Goal: Task Accomplishment & Management: Manage account settings

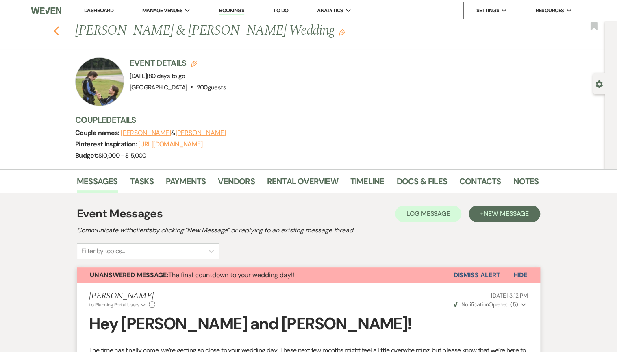
click at [56, 33] on icon "Previous" at bounding box center [56, 31] width 6 height 10
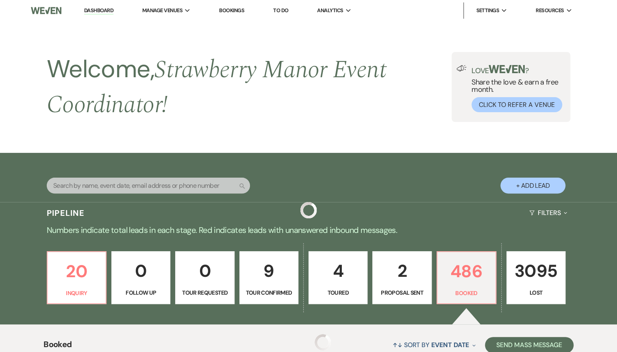
scroll to position [227, 0]
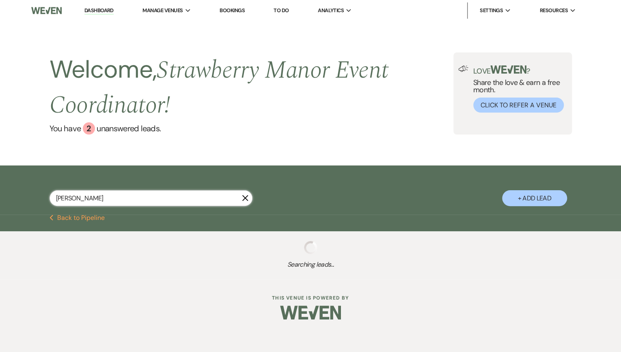
type input "[PERSON_NAME]"
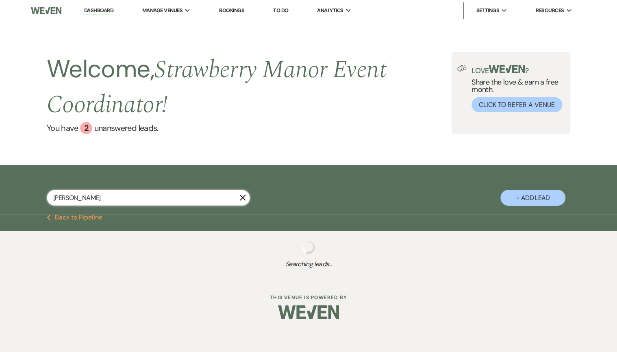
select select "8"
select select "5"
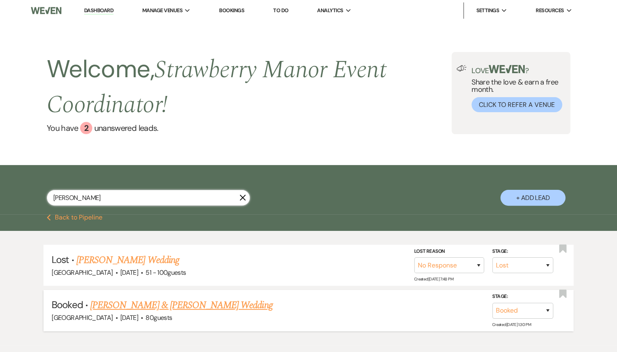
type input "[PERSON_NAME]"
click at [147, 302] on link "[PERSON_NAME] & [PERSON_NAME] Wedding" at bounding box center [181, 305] width 182 height 15
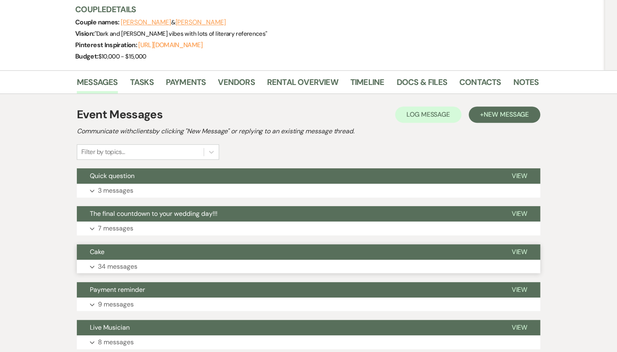
scroll to position [227, 0]
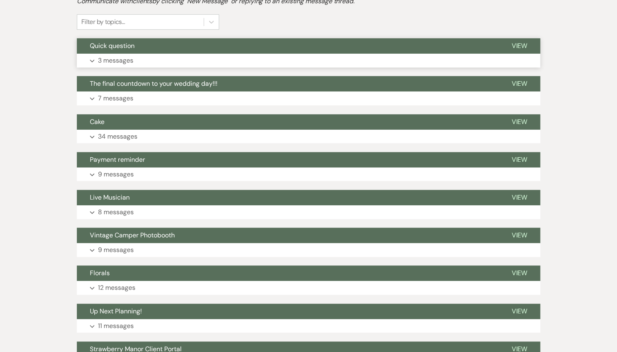
click at [128, 59] on p "3 messages" at bounding box center [115, 60] width 35 height 11
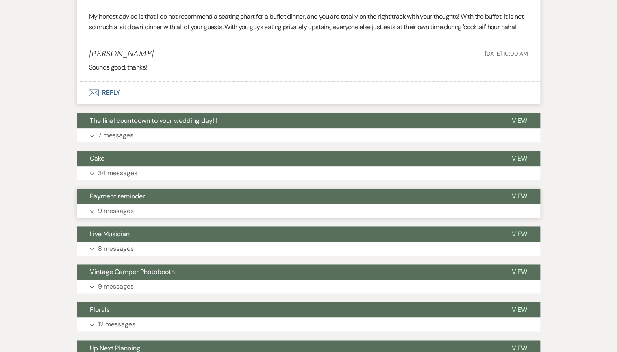
scroll to position [455, 0]
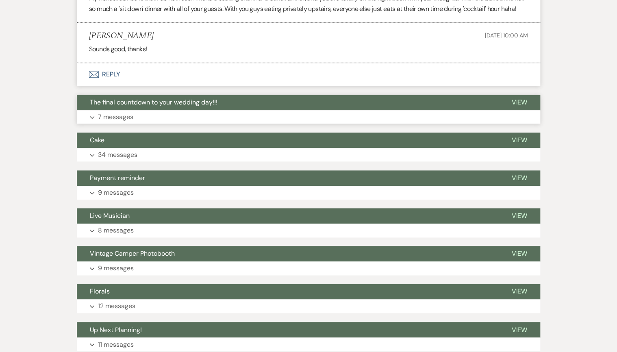
click at [139, 110] on button "The final countdown to your wedding day!!!" at bounding box center [287, 102] width 421 height 15
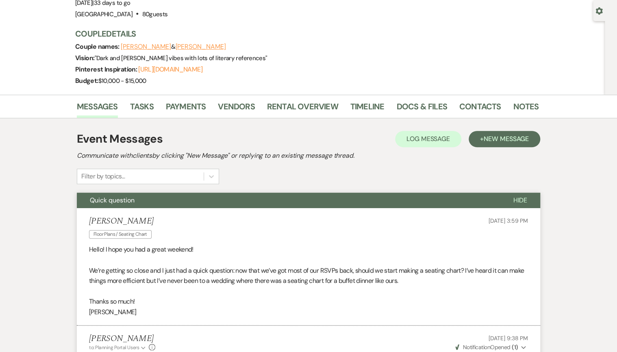
scroll to position [0, 0]
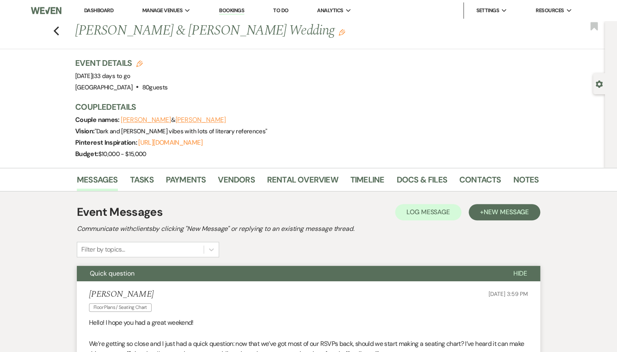
click at [346, 179] on li "Rental Overview" at bounding box center [308, 180] width 83 height 19
click at [364, 178] on link "Timeline" at bounding box center [367, 182] width 34 height 18
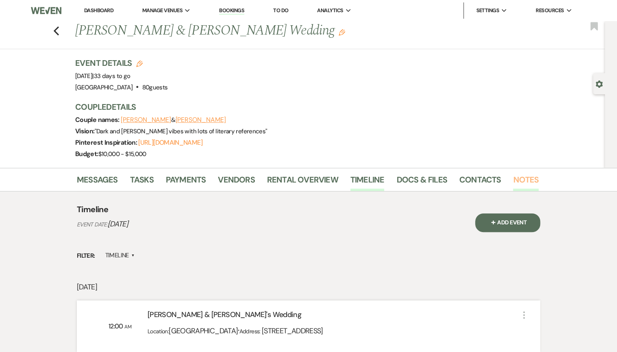
click at [522, 178] on link "Notes" at bounding box center [526, 182] width 26 height 18
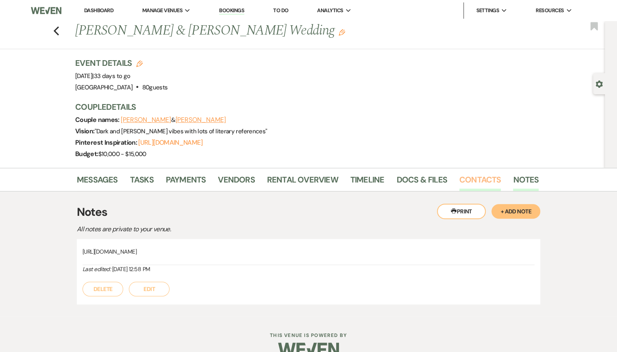
click at [494, 178] on link "Contacts" at bounding box center [480, 182] width 42 height 18
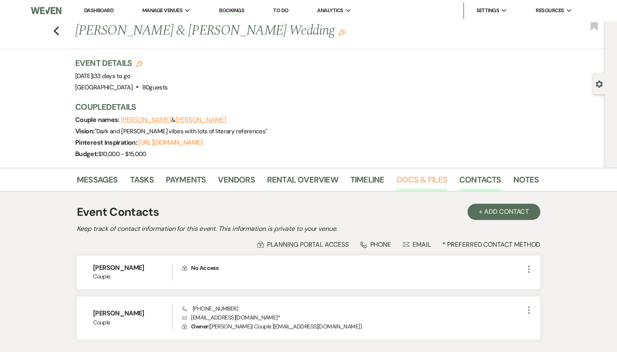
click at [438, 184] on link "Docs & Files" at bounding box center [421, 182] width 50 height 18
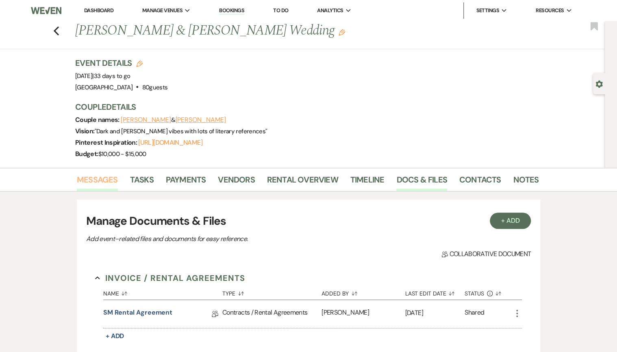
click at [77, 181] on link "Messages" at bounding box center [97, 182] width 41 height 18
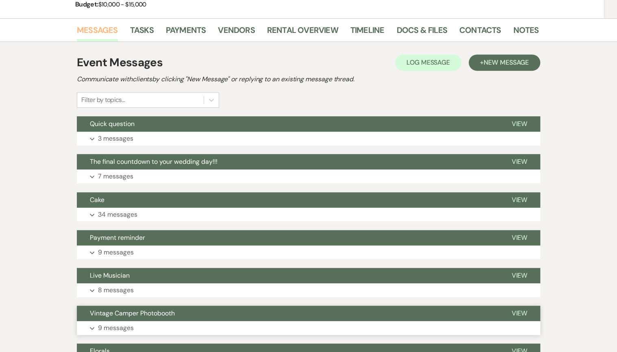
scroll to position [195, 0]
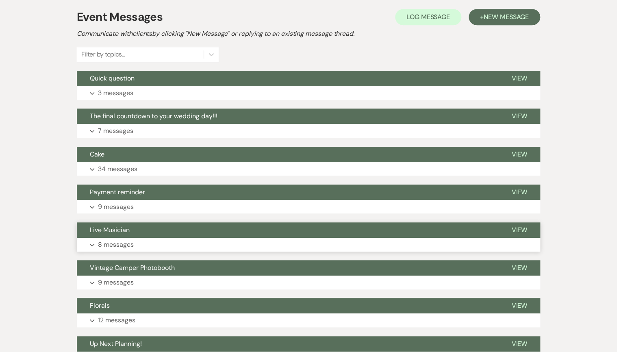
click at [201, 237] on button "Live Musician" at bounding box center [287, 229] width 421 height 15
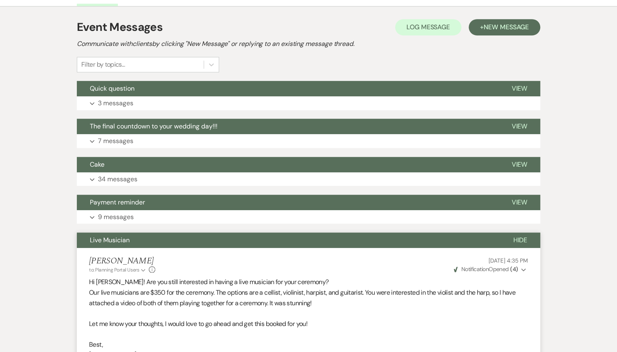
scroll to position [97, 0]
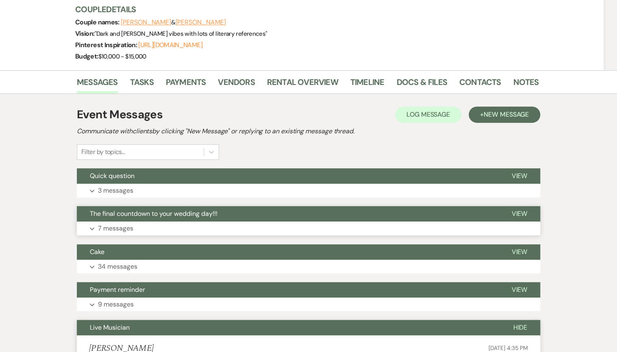
click at [130, 223] on p "7 messages" at bounding box center [115, 228] width 35 height 11
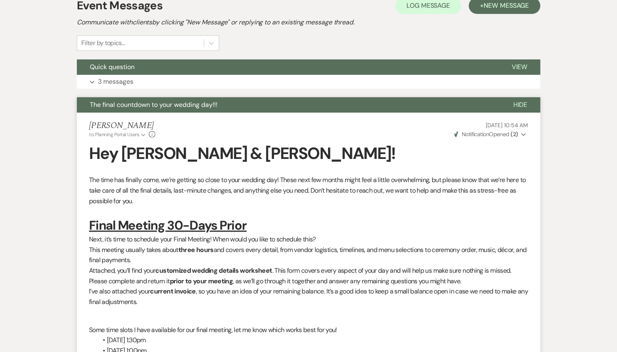
scroll to position [32, 0]
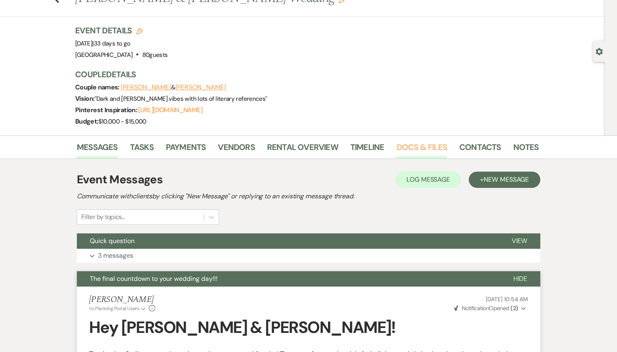
click at [415, 146] on link "Docs & Files" at bounding box center [421, 150] width 50 height 18
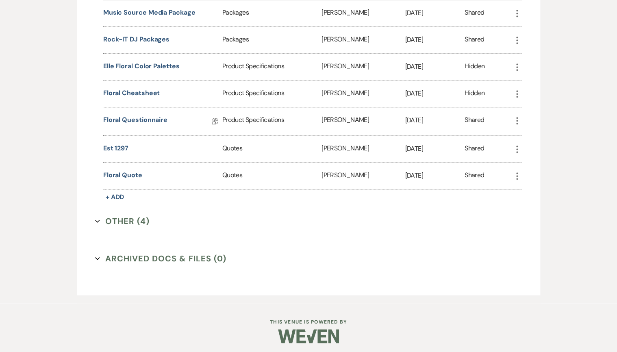
scroll to position [382, 0]
click at [129, 219] on button "Other (4) Expand" at bounding box center [122, 220] width 54 height 12
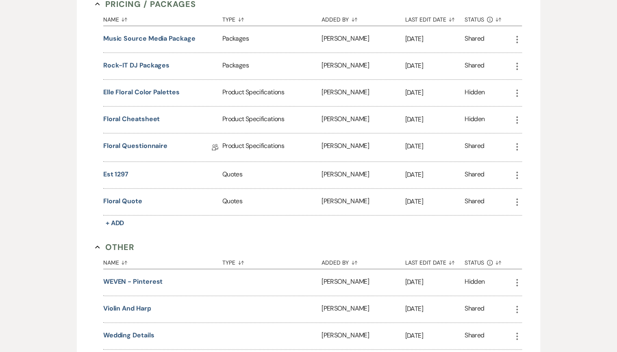
scroll to position [252, 0]
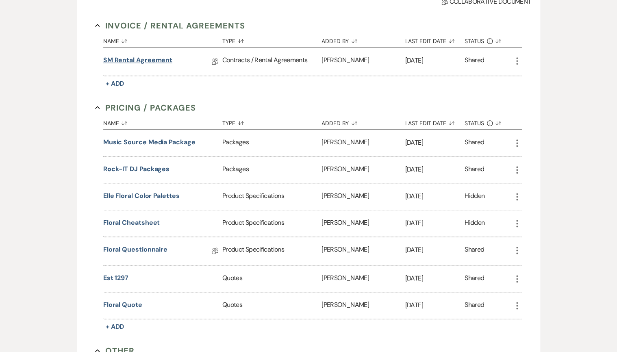
click at [126, 59] on link "SM Rental Agreement" at bounding box center [137, 61] width 69 height 13
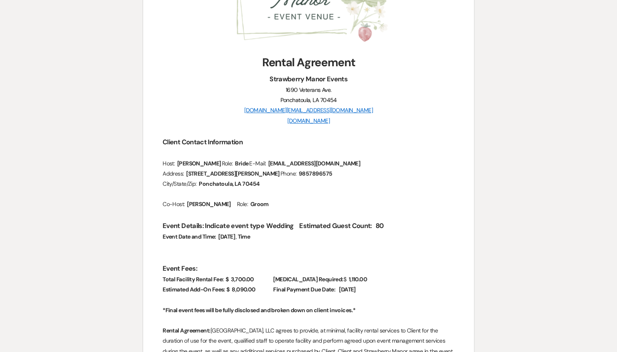
scroll to position [195, 0]
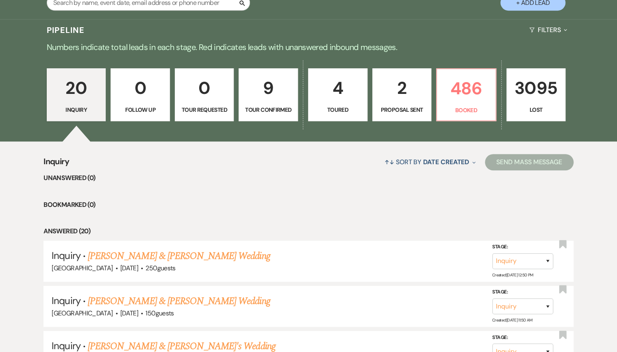
scroll to position [191, 0]
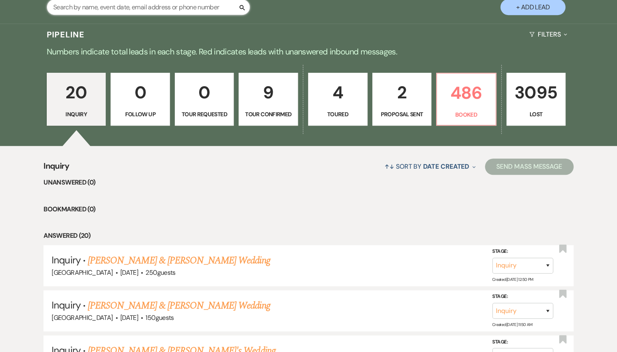
click at [121, 10] on input "text" at bounding box center [148, 7] width 203 height 16
type input "[PERSON_NAME]"
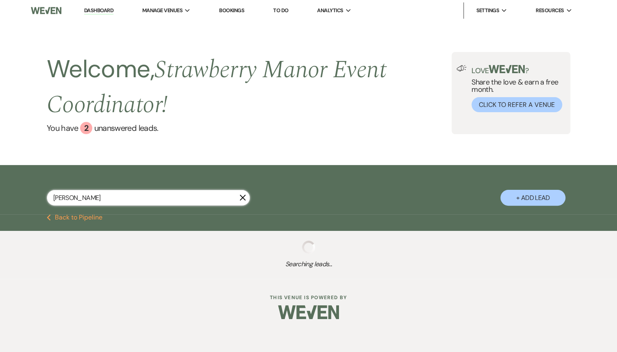
select select "8"
select select "5"
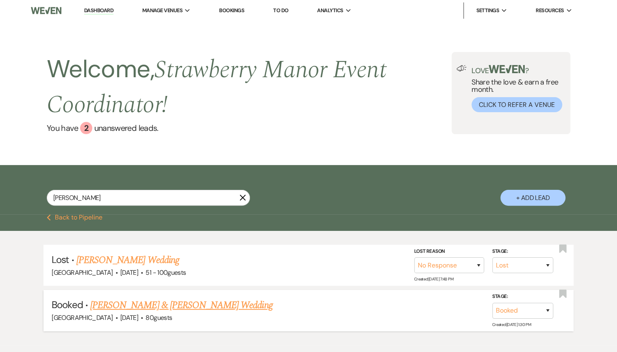
click at [146, 301] on link "[PERSON_NAME] & [PERSON_NAME] Wedding" at bounding box center [181, 305] width 182 height 15
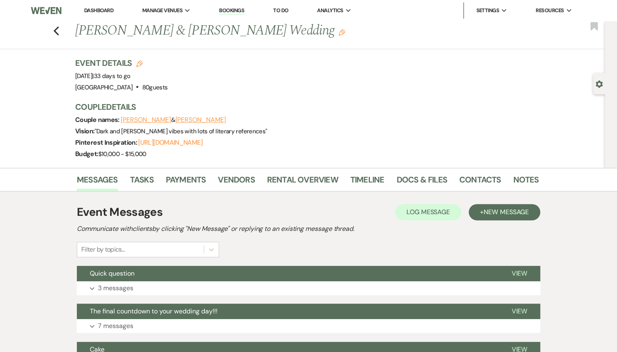
click at [50, 35] on div "Previous Larry Russell & Robyn Rubins's Wedding Edit Bookmark" at bounding box center [300, 35] width 608 height 28
click at [56, 30] on icon "Previous" at bounding box center [56, 31] width 6 height 10
select select "8"
select select "5"
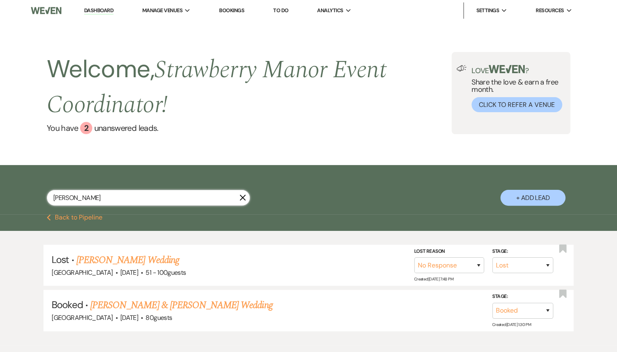
drag, startPoint x: 169, startPoint y: 199, endPoint x: 146, endPoint y: 201, distance: 22.8
click at [148, 201] on input "[PERSON_NAME]" at bounding box center [148, 198] width 203 height 16
drag, startPoint x: -16, startPoint y: 193, endPoint x: -23, endPoint y: 193, distance: 6.5
click at [0, 193] on html "Dashboard Manage Venues Expand Strawberry Manor Strawberry Manor Events Booking…" at bounding box center [308, 198] width 617 height 397
type input "weber"
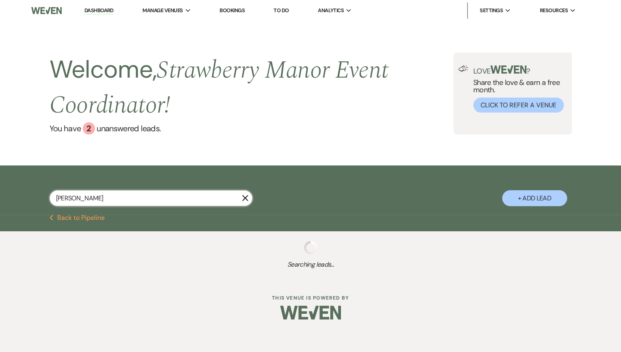
select select "8"
select select "5"
select select "8"
select select "5"
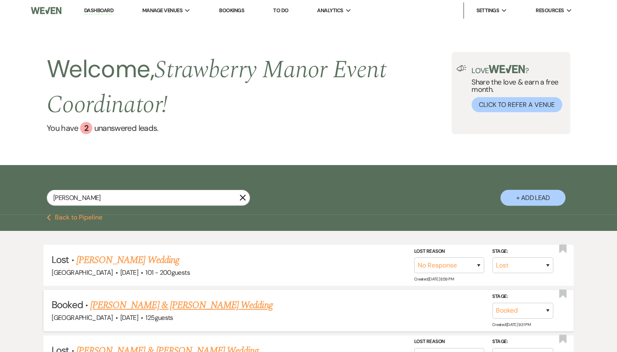
click at [145, 307] on link "[PERSON_NAME] & [PERSON_NAME] Wedding" at bounding box center [181, 305] width 182 height 15
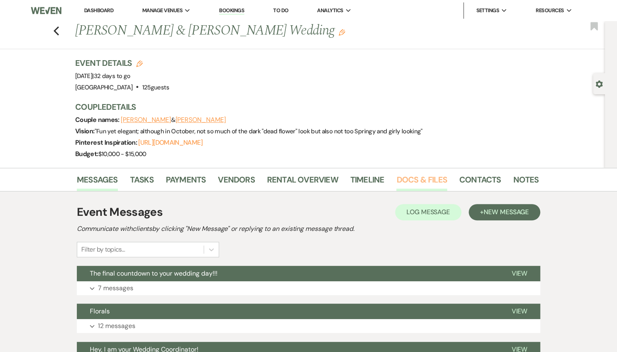
click at [416, 181] on link "Docs & Files" at bounding box center [421, 182] width 50 height 18
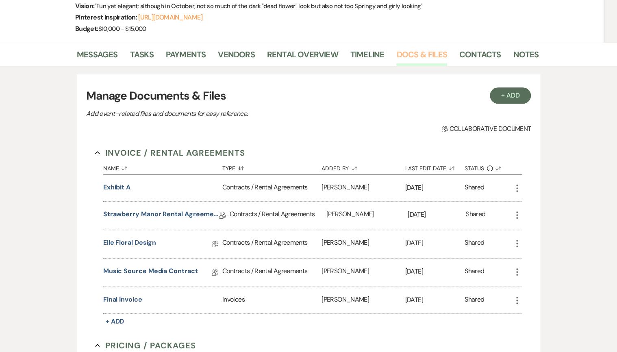
scroll to position [32, 0]
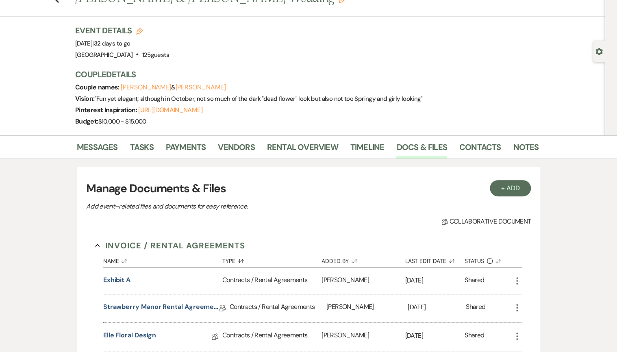
click at [99, 140] on li "Messages" at bounding box center [103, 148] width 53 height 19
click at [122, 152] on li "Messages" at bounding box center [103, 148] width 53 height 19
click at [101, 144] on link "Messages" at bounding box center [97, 150] width 41 height 18
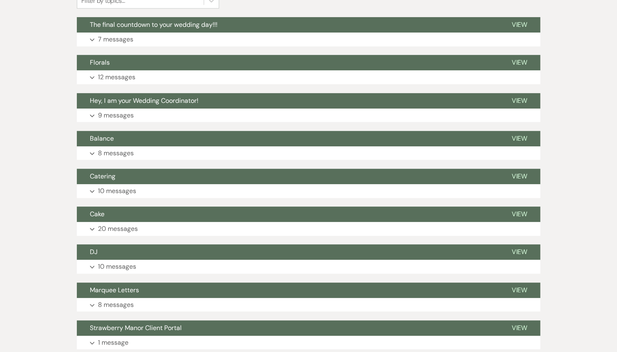
scroll to position [260, 0]
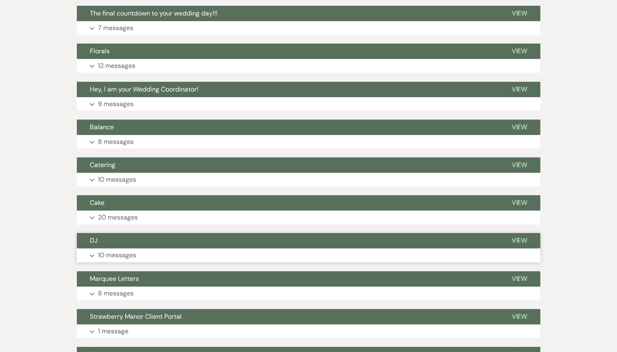
click at [124, 248] on button "DJ" at bounding box center [287, 240] width 421 height 15
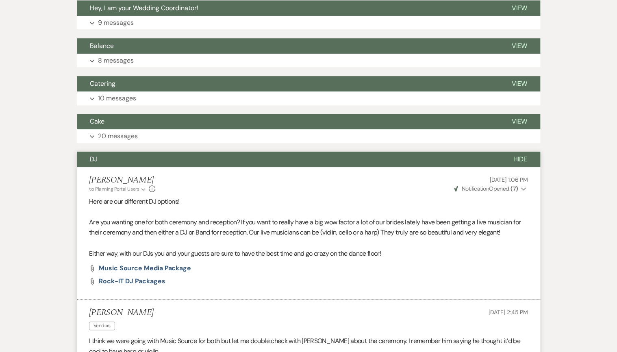
scroll to position [215, 0]
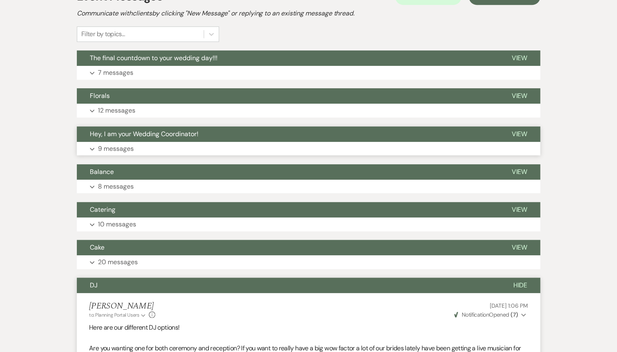
click at [147, 143] on button "Expand 9 messages" at bounding box center [308, 149] width 463 height 14
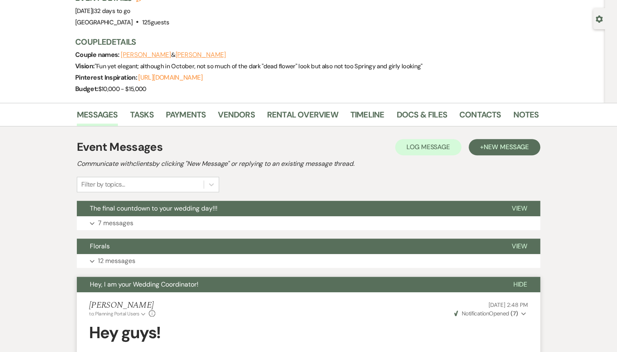
scroll to position [0, 0]
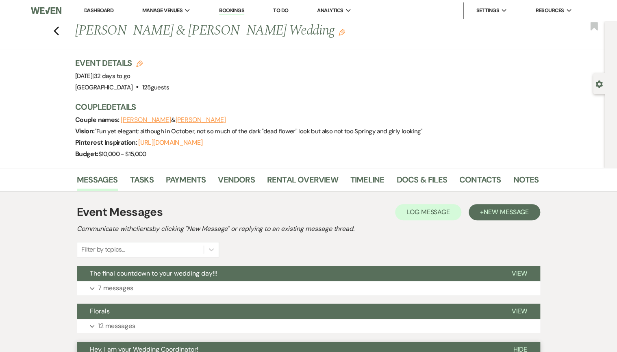
click at [63, 31] on div "Previous Logan Prejean & Kathryn Weber's Wedding Edit Bookmark" at bounding box center [300, 35] width 608 height 28
click at [59, 31] on icon "Previous" at bounding box center [56, 31] width 6 height 10
select select "8"
select select "5"
select select "8"
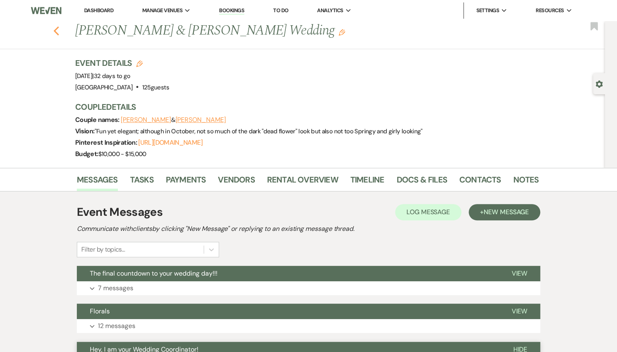
select select "5"
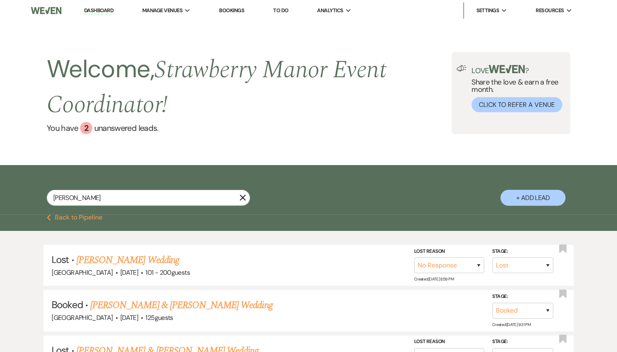
click at [97, 188] on div "weber X + Add Lead" at bounding box center [308, 190] width 585 height 43
click at [86, 200] on input "weber" at bounding box center [148, 198] width 203 height 16
type input "judy"
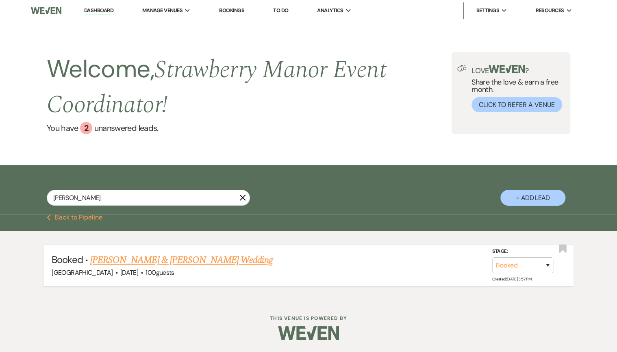
click at [119, 260] on link "[PERSON_NAME] & [PERSON_NAME] Wedding" at bounding box center [181, 260] width 182 height 15
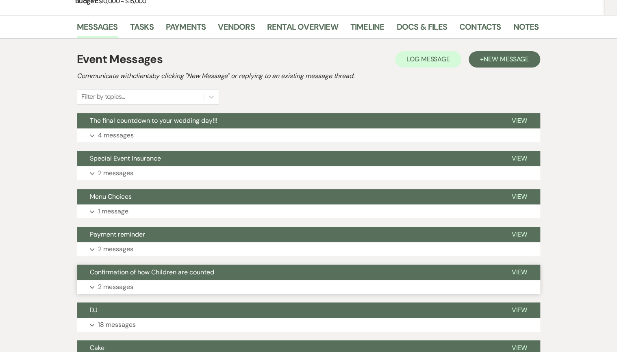
scroll to position [260, 0]
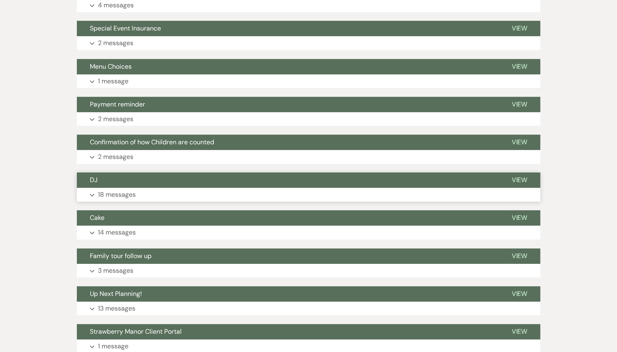
click at [161, 188] on button "Expand 18 messages" at bounding box center [308, 195] width 463 height 14
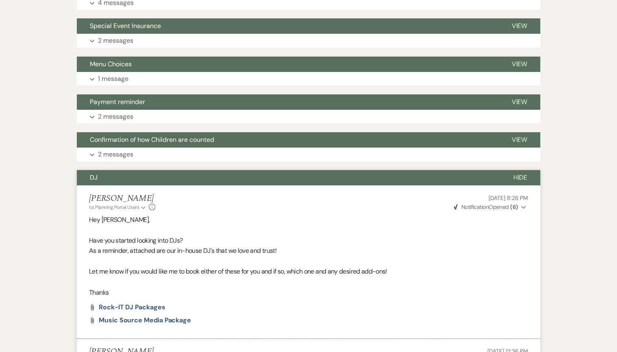
scroll to position [227, 0]
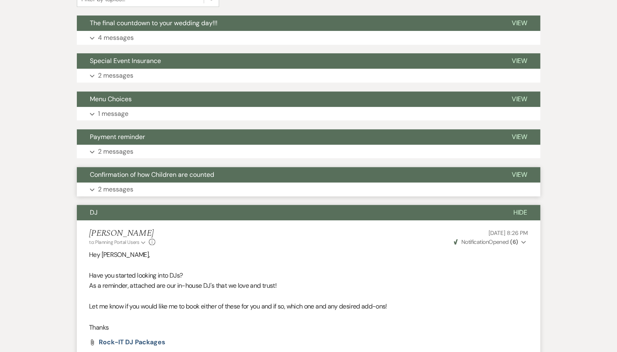
click at [182, 195] on button "Expand 2 messages" at bounding box center [308, 189] width 463 height 14
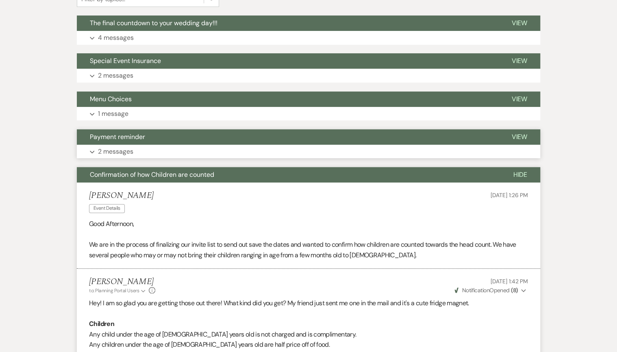
click at [201, 149] on button "Expand 2 messages" at bounding box center [308, 152] width 463 height 14
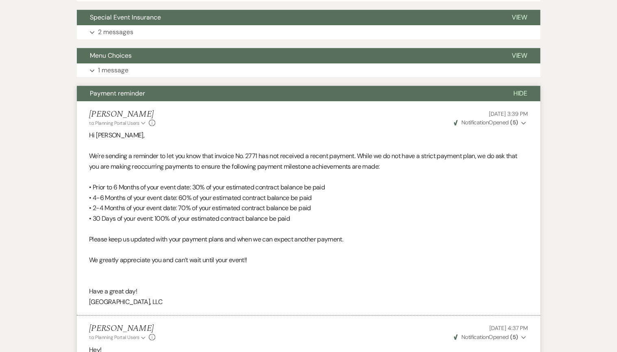
scroll to position [162, 0]
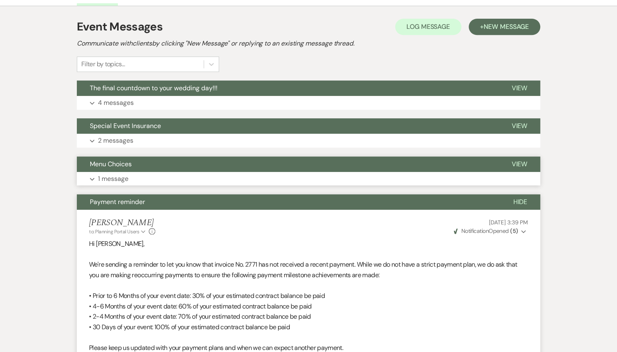
click at [173, 172] on button "Expand 1 message" at bounding box center [308, 179] width 463 height 14
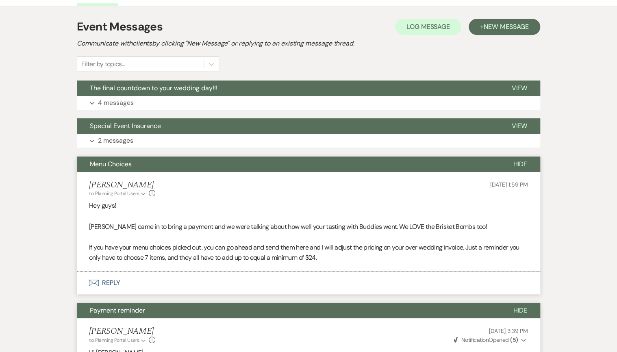
scroll to position [227, 0]
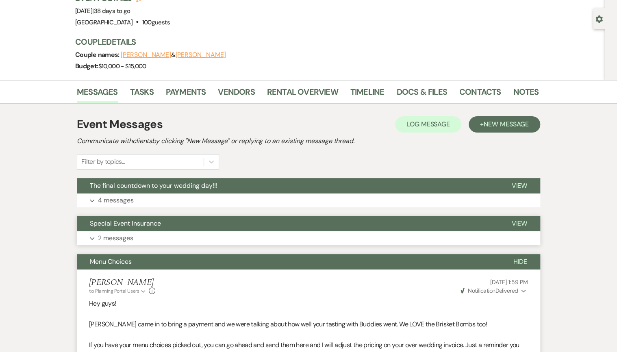
click at [171, 224] on button "Special Event Insurance" at bounding box center [287, 223] width 421 height 15
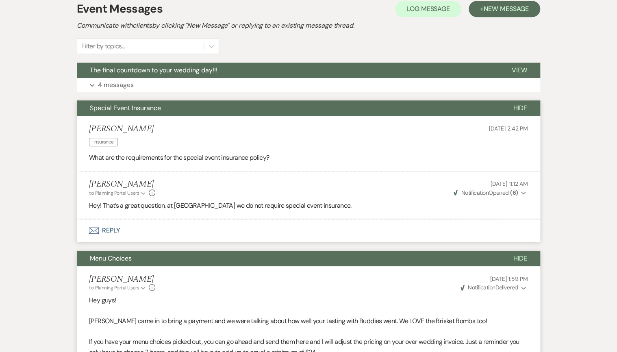
scroll to position [97, 0]
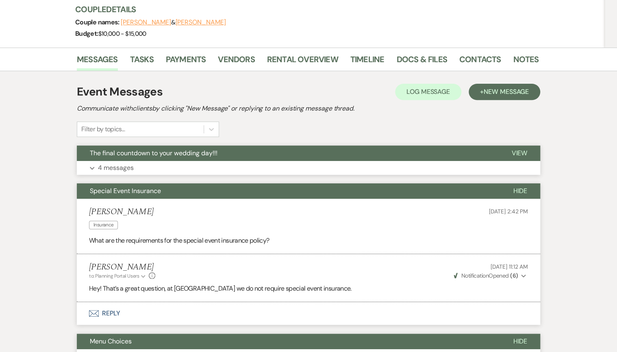
click at [187, 165] on button "Expand 4 messages" at bounding box center [308, 168] width 463 height 14
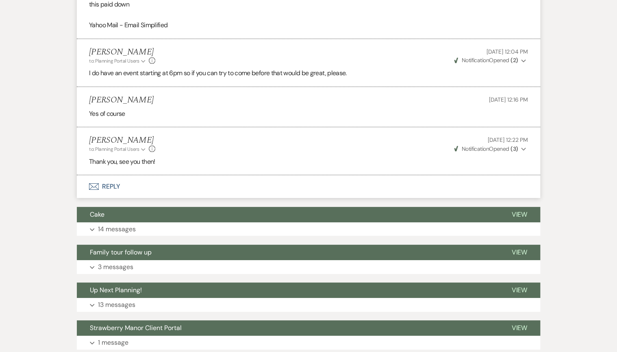
scroll to position [3152, 0]
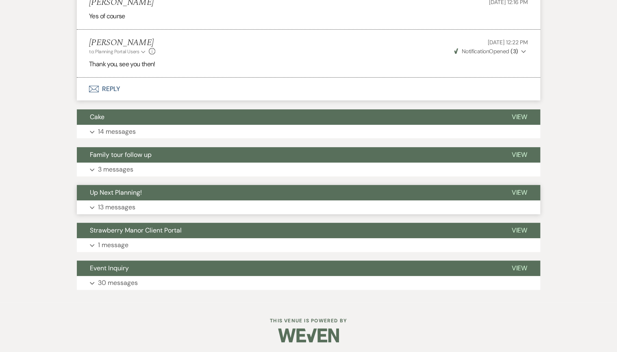
click at [177, 201] on div "Up Next Planning! View Expand 13 messages" at bounding box center [308, 199] width 463 height 29
click at [177, 200] on button "Expand 13 messages" at bounding box center [308, 207] width 463 height 14
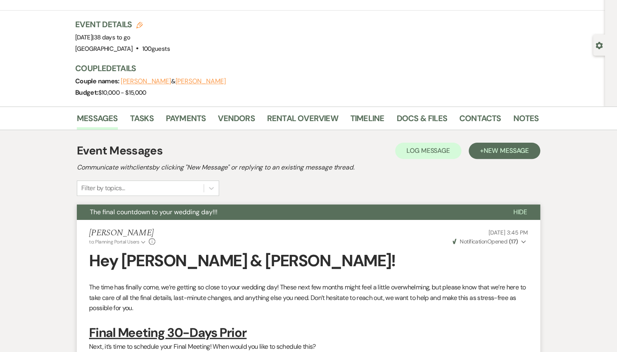
scroll to position [0, 0]
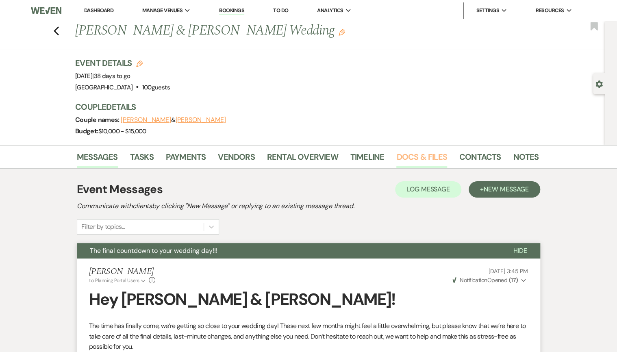
click at [418, 160] on link "Docs & Files" at bounding box center [421, 159] width 50 height 18
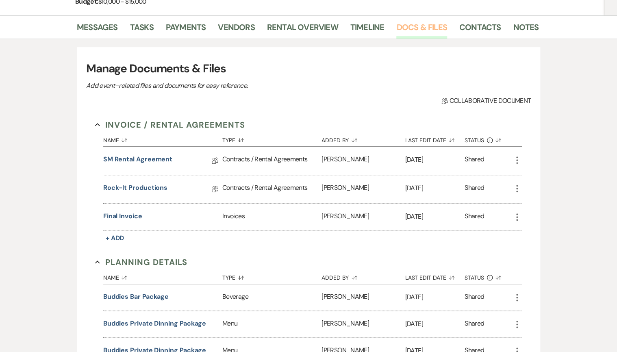
scroll to position [130, 0]
click at [141, 160] on link "SM Rental Agreement" at bounding box center [137, 161] width 69 height 13
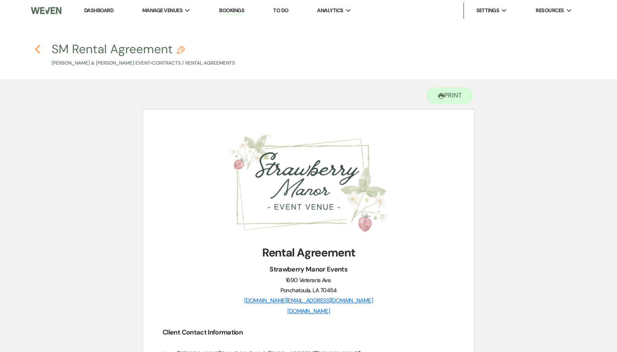
click at [39, 50] on icon "Previous" at bounding box center [38, 49] width 6 height 10
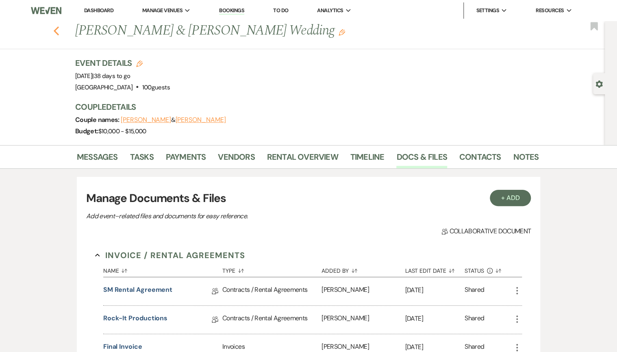
click at [59, 33] on icon "Previous" at bounding box center [56, 31] width 6 height 10
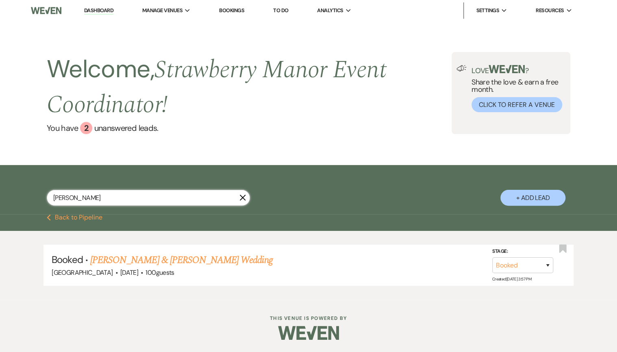
click at [79, 197] on input "judy" at bounding box center [148, 198] width 203 height 16
type input "croop"
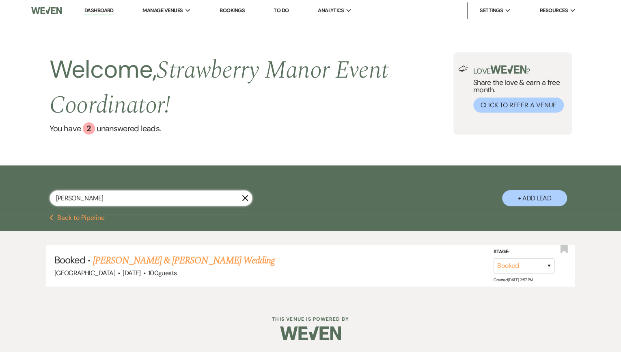
select select "8"
select select "4"
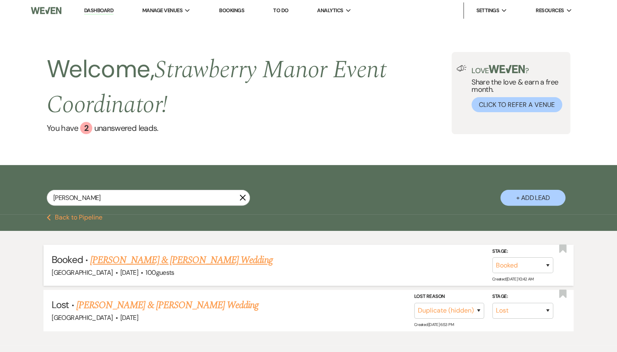
click at [177, 254] on link "[PERSON_NAME] & [PERSON_NAME] Wedding" at bounding box center [181, 260] width 182 height 15
